Goal: Task Accomplishment & Management: Manage account settings

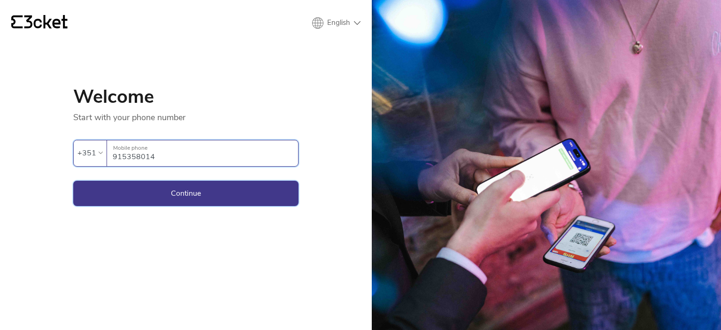
type input "915358014"
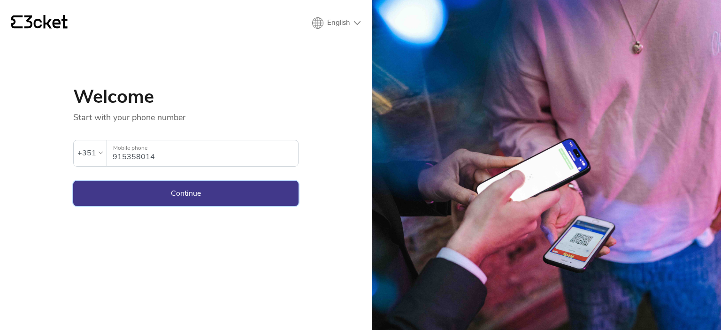
click at [159, 194] on button "Continue" at bounding box center [185, 193] width 225 height 25
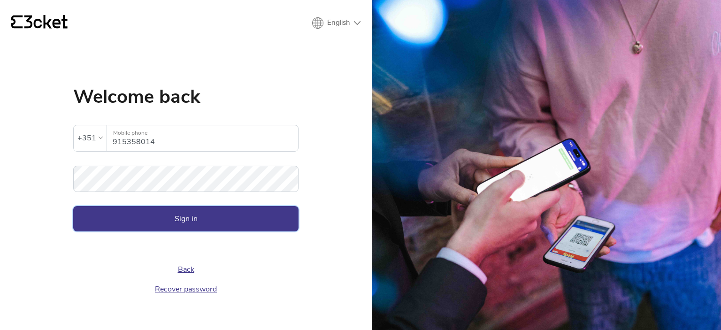
click at [159, 214] on button "Sign in" at bounding box center [185, 218] width 225 height 25
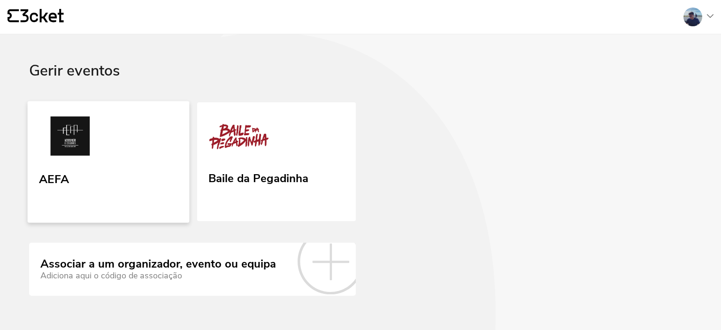
click at [131, 172] on link "AEFA" at bounding box center [109, 162] width 162 height 122
click at [132, 195] on link "AEFA" at bounding box center [109, 162] width 162 height 122
